Goal: Share content

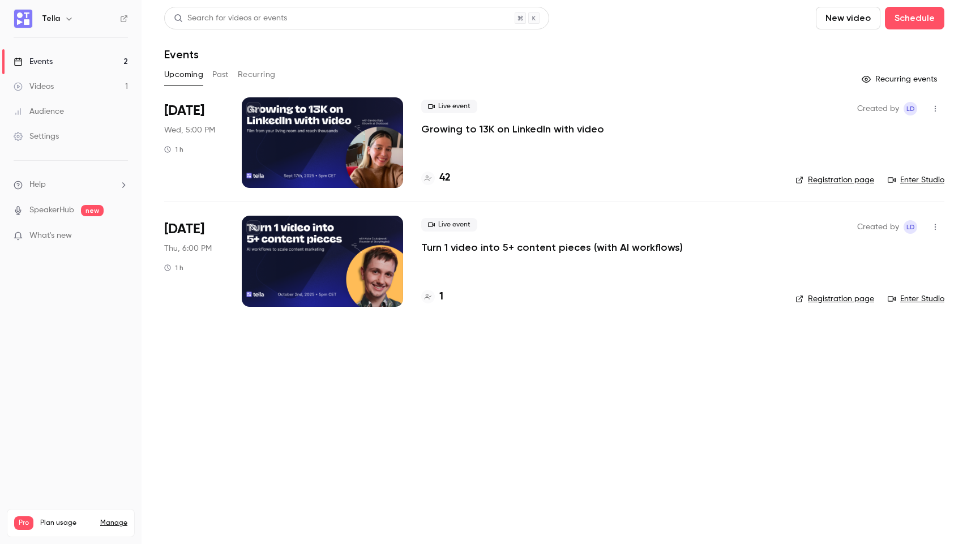
click at [490, 133] on p "Growing to 13K on LinkedIn with video" at bounding box center [512, 129] width 183 height 14
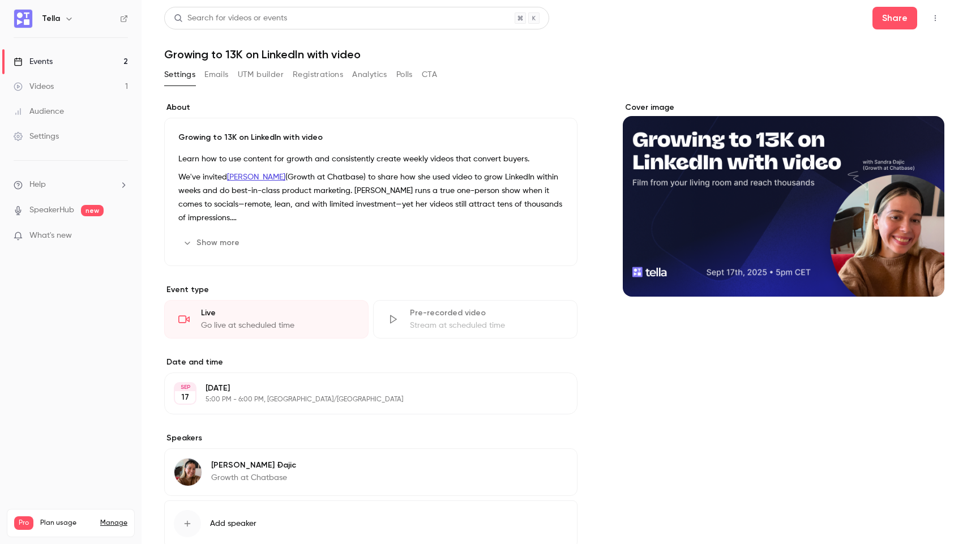
click at [250, 74] on button "UTM builder" at bounding box center [261, 75] width 46 height 18
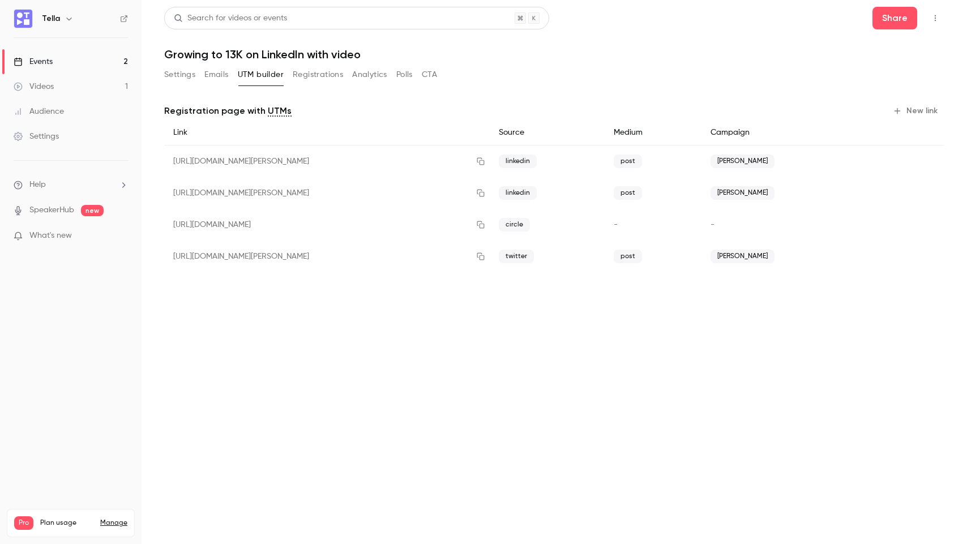
click at [191, 77] on button "Settings" at bounding box center [179, 75] width 31 height 18
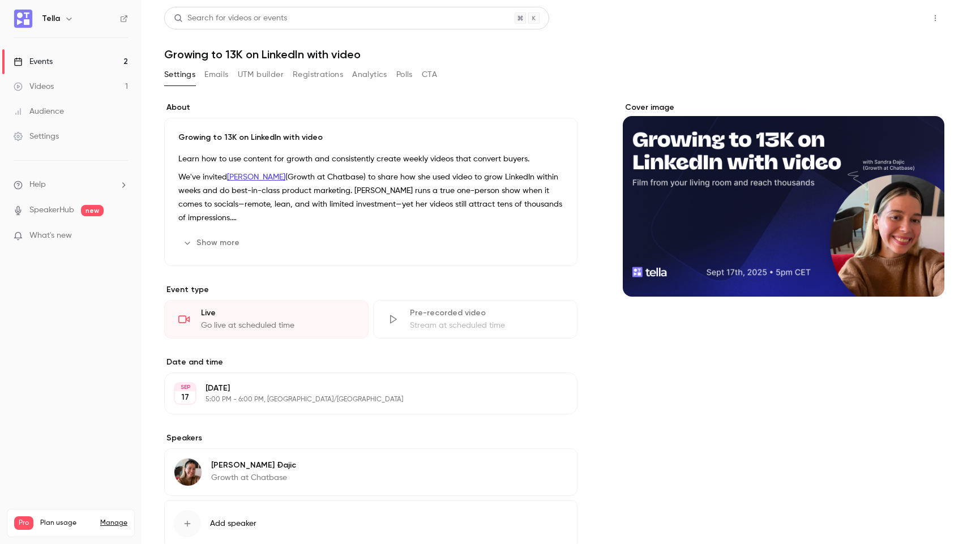
click at [884, 24] on button "Share" at bounding box center [895, 18] width 45 height 23
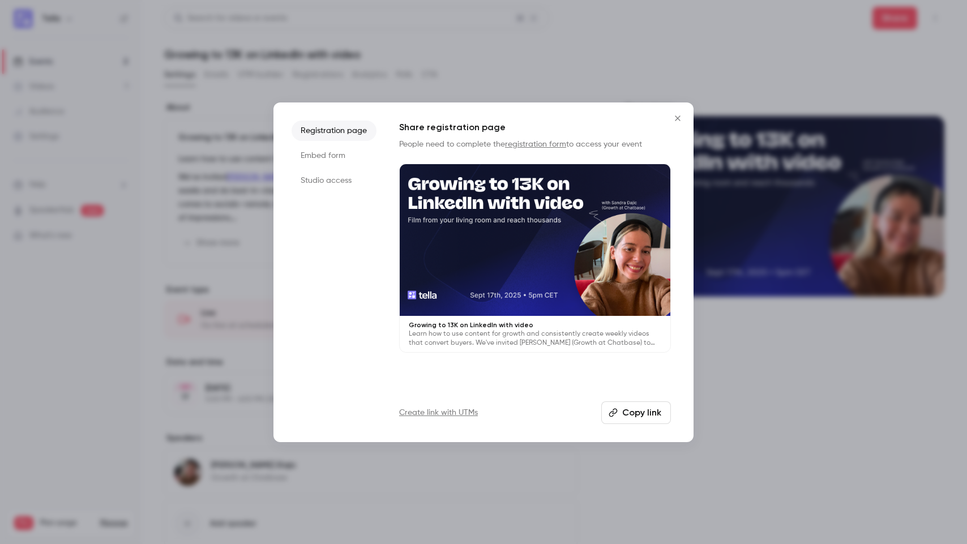
click at [648, 416] on button "Copy link" at bounding box center [637, 413] width 70 height 23
click at [753, 310] on div at bounding box center [483, 272] width 967 height 544
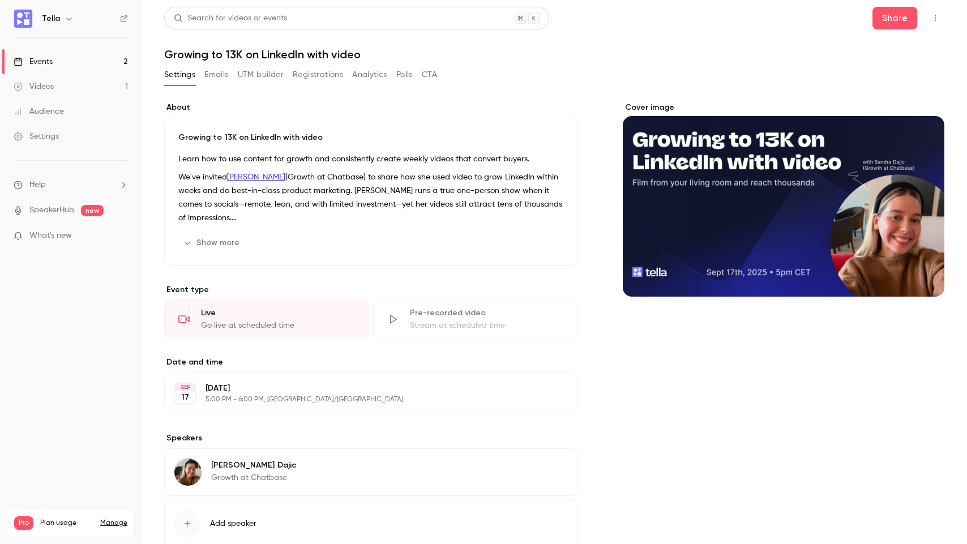
click at [299, 80] on button "Registrations" at bounding box center [318, 75] width 50 height 18
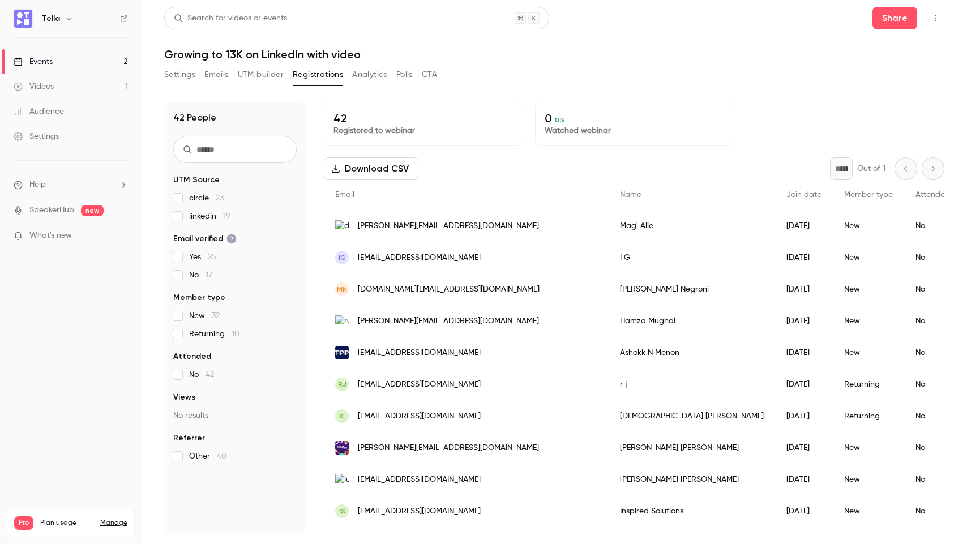
click at [271, 76] on button "UTM builder" at bounding box center [261, 75] width 46 height 18
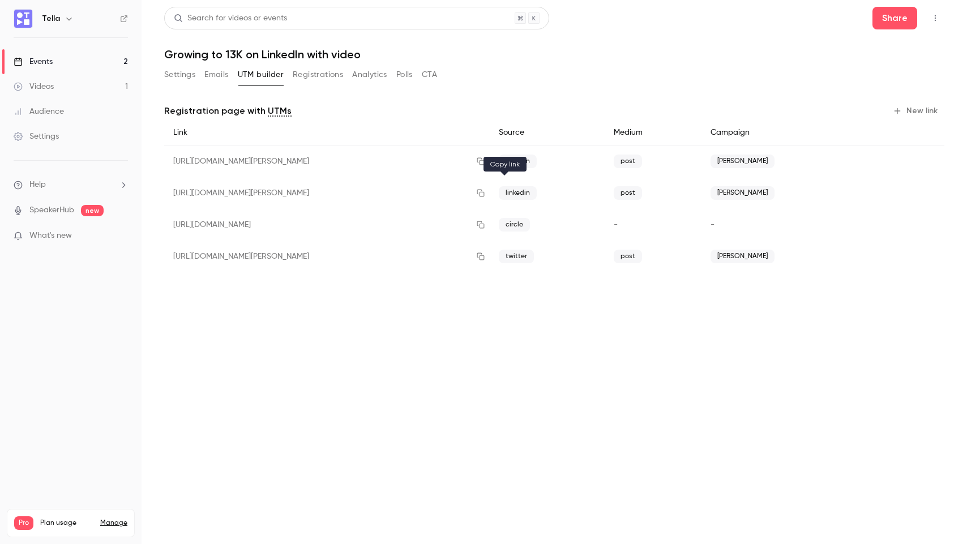
click at [485, 195] on icon "button" at bounding box center [480, 193] width 9 height 8
